Goal: Obtain resource: Download file/media

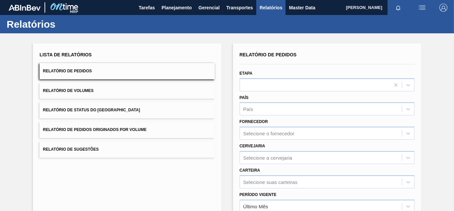
click at [270, 6] on span "Relatórios" at bounding box center [271, 8] width 23 height 8
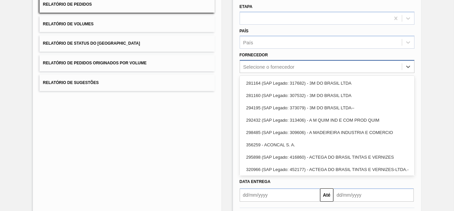
click at [268, 67] on div "Selecione o fornecedor" at bounding box center [269, 67] width 51 height 6
paste input "5800366390"
type input "5800366390"
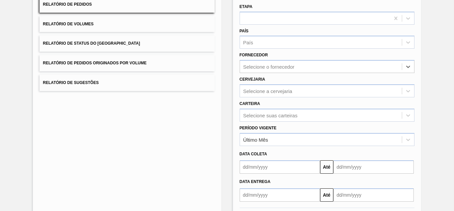
drag, startPoint x: 241, startPoint y: 65, endPoint x: 203, endPoint y: 64, distance: 38.6
click at [203, 64] on div "Lista de Relatórios Relatório de Pedidos Relatório de Volumes Relatório de Stat…" at bounding box center [227, 104] width 454 height 275
paste input "289877"
type input "289877"
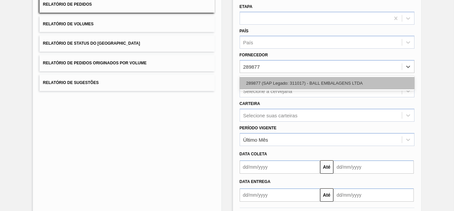
click at [261, 84] on div "289877 (SAP Legado: 311017) - BALL EMBALAGENS LTDA" at bounding box center [327, 83] width 175 height 12
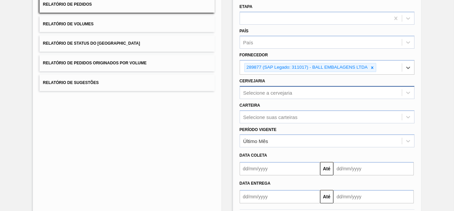
click at [256, 89] on div "Selecione a cervejaria" at bounding box center [268, 92] width 49 height 6
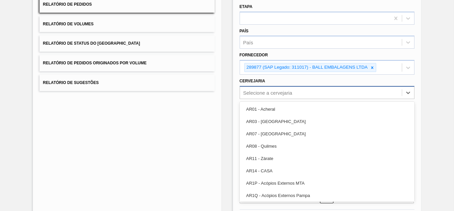
click at [262, 88] on div "Selecione a cervejaria" at bounding box center [321, 92] width 162 height 10
paste input "BR19"
type input "BR19"
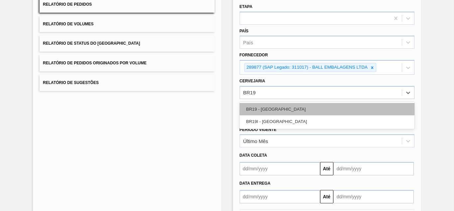
click at [251, 107] on div "BR19 - [GEOGRAPHIC_DATA]" at bounding box center [327, 109] width 175 height 12
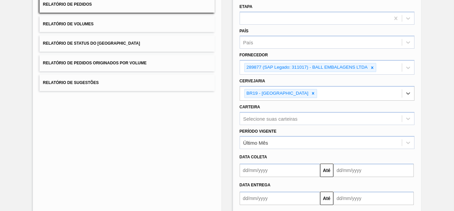
click at [211, 115] on div "Lista de Relatórios Relatório de Pedidos Relatório de Volumes Relatório de Stat…" at bounding box center [127, 107] width 188 height 260
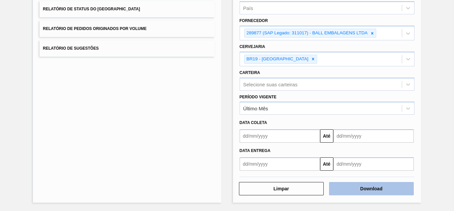
click at [374, 187] on button "Download" at bounding box center [371, 188] width 85 height 13
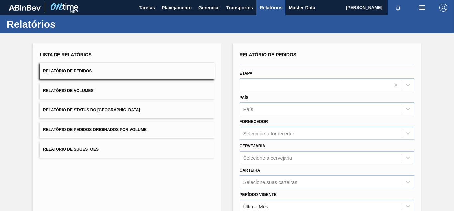
click at [261, 136] on div "Selecione o fornecedor" at bounding box center [327, 132] width 175 height 13
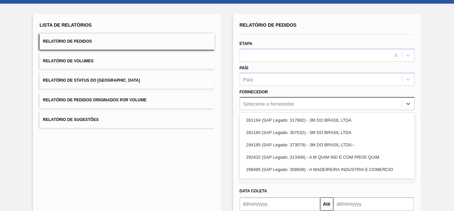
scroll to position [34, 0]
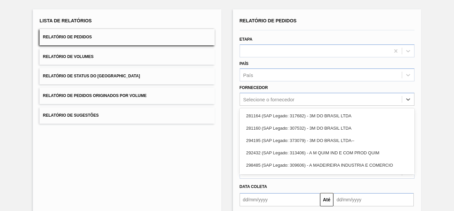
paste input "280389"
type input "280389"
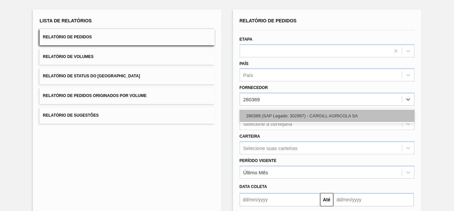
click at [268, 109] on div "280389 (SAP Legado: 302997) - CARGILL AGRICOLA SA" at bounding box center [327, 115] width 175 height 15
click at [269, 110] on div "280389 (SAP Legado: 302997) - CARGILL AGRICOLA SA" at bounding box center [327, 115] width 175 height 12
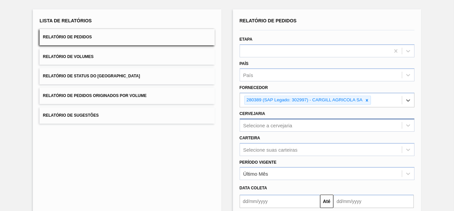
click at [256, 124] on div "Selecione a cervejaria" at bounding box center [327, 124] width 175 height 13
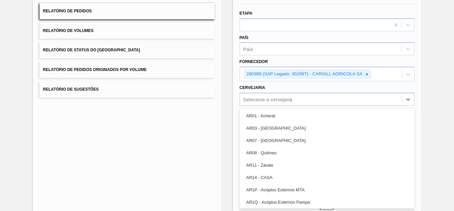
paste input "BR09"
type input "BR09"
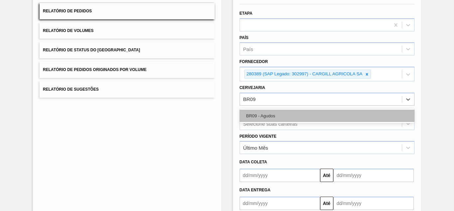
click at [257, 115] on div "BR09 - Agudos" at bounding box center [327, 115] width 175 height 12
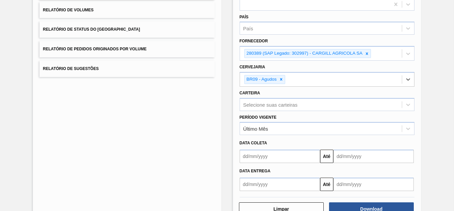
scroll to position [101, 0]
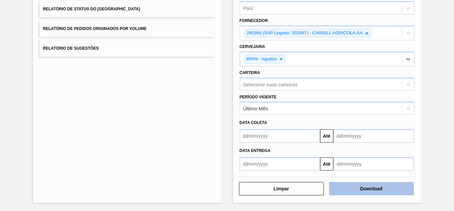
click at [349, 189] on button "Download" at bounding box center [371, 188] width 85 height 13
click at [367, 184] on button "Download" at bounding box center [371, 188] width 85 height 13
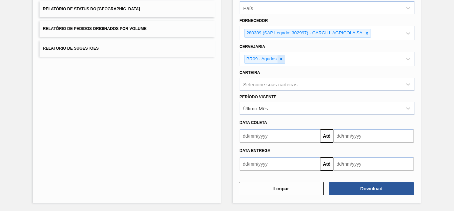
click at [280, 57] on icon at bounding box center [281, 59] width 5 height 5
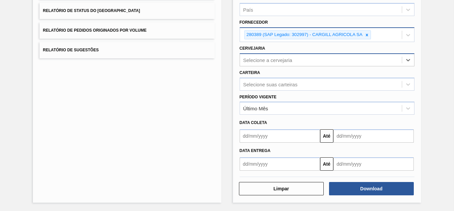
click at [366, 34] on icon at bounding box center [367, 35] width 5 height 5
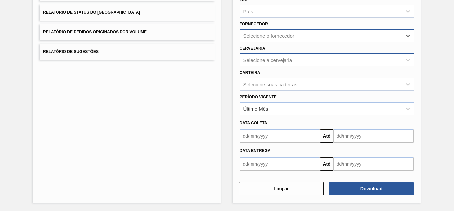
scroll to position [97, 0]
paste input "281180"
type input "281180"
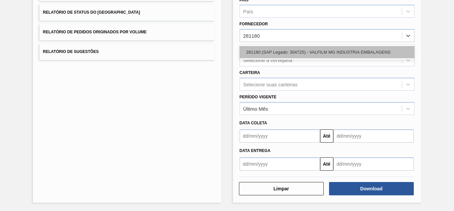
click at [277, 52] on div "281180 (SAP Legado: 304725) - VALFILM MG INDUSTRIA EMBALAGENS" at bounding box center [327, 52] width 175 height 12
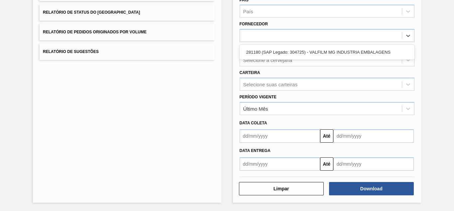
scroll to position [99, 0]
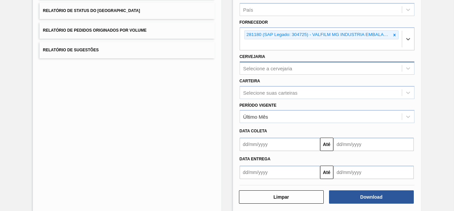
click at [286, 70] on div "Selecione a cervejaria" at bounding box center [268, 68] width 49 height 6
paste input "BR03"
type input "BR03"
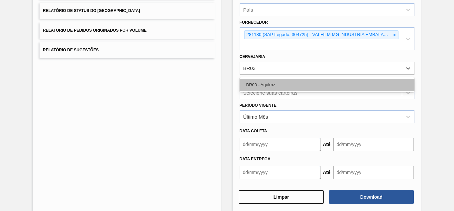
click at [253, 88] on div "BR03 - Aquiraz" at bounding box center [327, 85] width 175 height 12
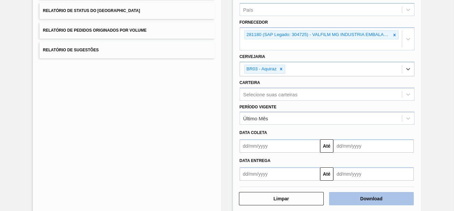
click at [345, 193] on button "Download" at bounding box center [371, 198] width 85 height 13
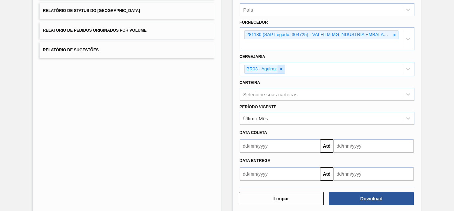
click at [281, 70] on icon at bounding box center [281, 69] width 2 height 2
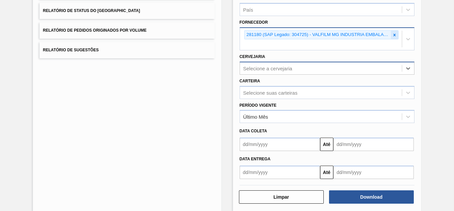
click at [393, 35] on icon at bounding box center [395, 35] width 5 height 5
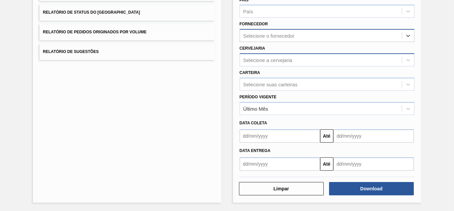
scroll to position [97, 0]
paste input "294281"
type input "294281"
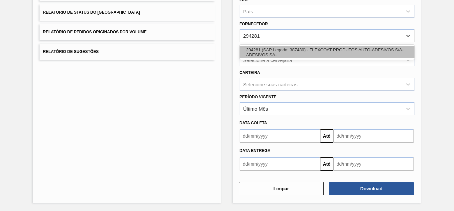
click at [267, 53] on div "294281 (SAP Legado: 387430) - FLEXCOAT PRODUTOS AUTO-ADESIVOS S/A-ADESIVOS SA-" at bounding box center [327, 52] width 175 height 12
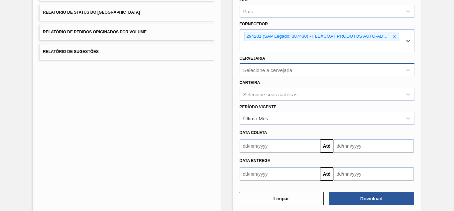
scroll to position [99, 0]
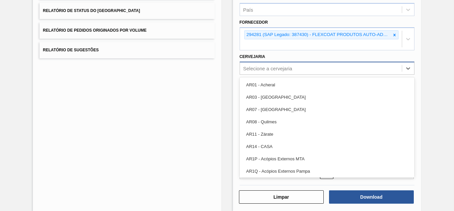
click at [265, 67] on div "Selecione a cervejaria" at bounding box center [268, 68] width 49 height 6
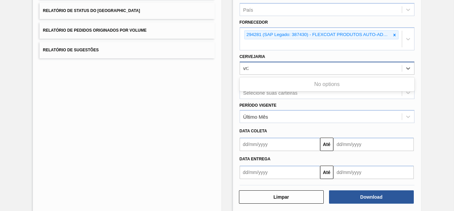
type input "vr21"
drag, startPoint x: 261, startPoint y: 65, endPoint x: 226, endPoint y: 62, distance: 35.4
click at [226, 62] on div "Lista de Relatórios Relatório de Pedidos Relatório de Volumes Relatório de Stat…" at bounding box center [227, 76] width 454 height 285
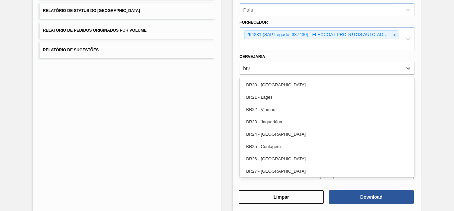
type input "br21"
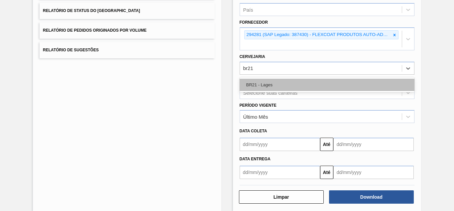
click at [261, 80] on div "BR21 - Lages" at bounding box center [327, 85] width 175 height 12
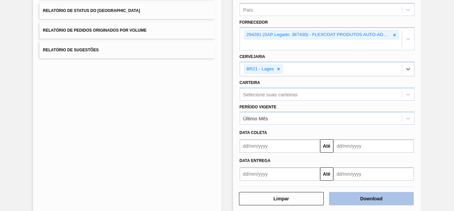
click at [356, 195] on button "Download" at bounding box center [371, 198] width 85 height 13
